Goal: Task Accomplishment & Management: Manage account settings

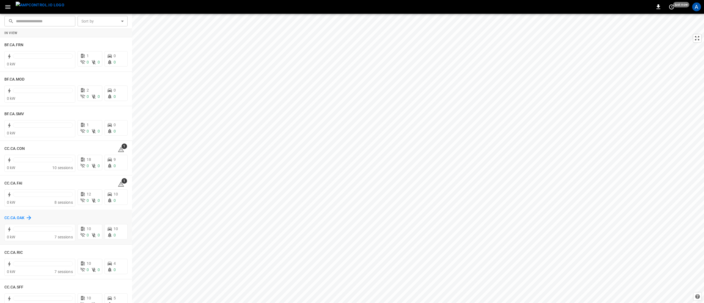
click at [12, 218] on h6 "CC.CA.OAK" at bounding box center [14, 218] width 20 height 6
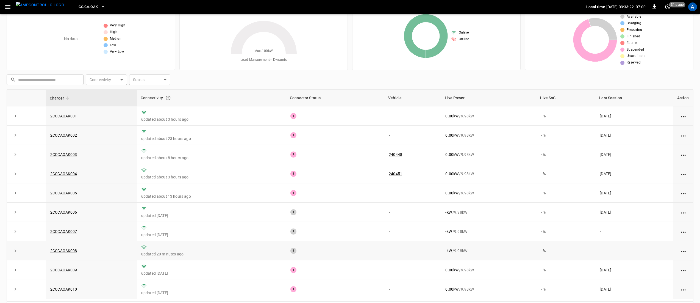
scroll to position [40, 0]
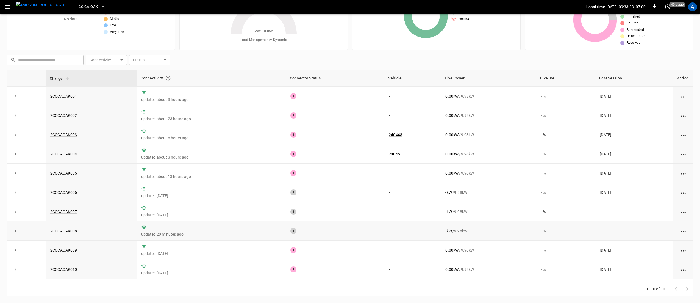
click at [61, 236] on td "2CCCAOAK008" at bounding box center [91, 230] width 91 height 19
click at [62, 234] on link "2CCCAOAK008" at bounding box center [63, 231] width 29 height 7
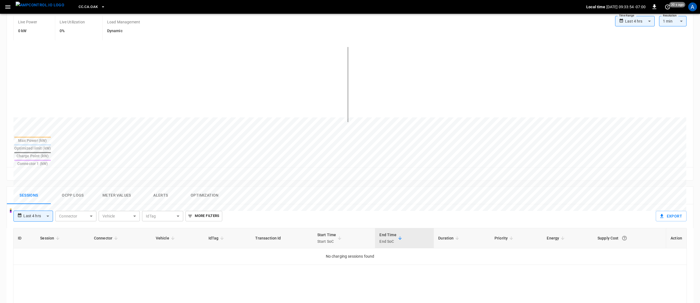
scroll to position [110, 0]
drag, startPoint x: 162, startPoint y: 177, endPoint x: 176, endPoint y: 180, distance: 14.7
click at [162, 185] on button "Alerts" at bounding box center [161, 194] width 44 height 18
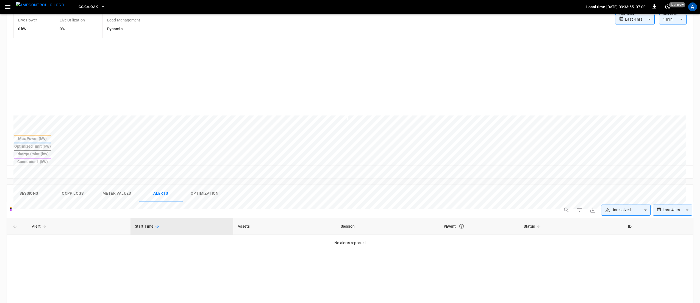
click at [633, 191] on body "**********" at bounding box center [350, 185] width 700 height 590
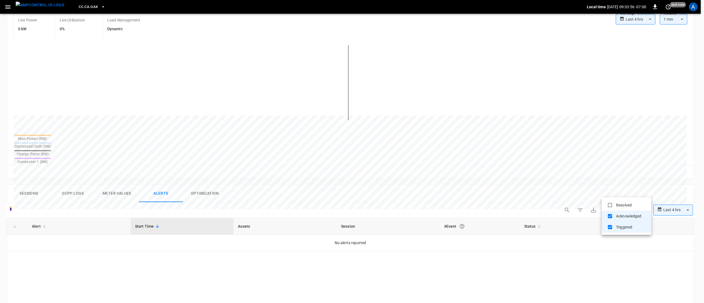
click at [629, 207] on li "Resolved" at bounding box center [625, 205] width 49 height 11
type input "**********"
click at [64, 228] on div at bounding box center [352, 151] width 704 height 303
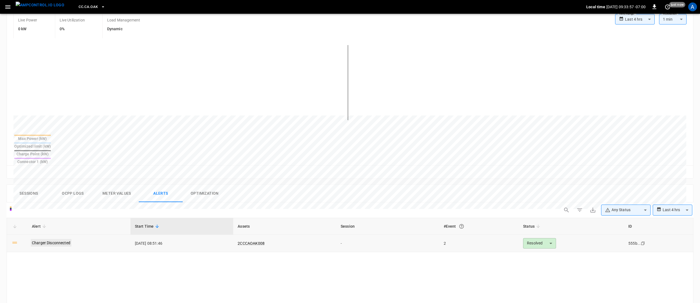
click at [59, 239] on link "Charger Disconnected" at bounding box center [51, 243] width 41 height 8
